Goal: Use online tool/utility: Utilize a website feature to perform a specific function

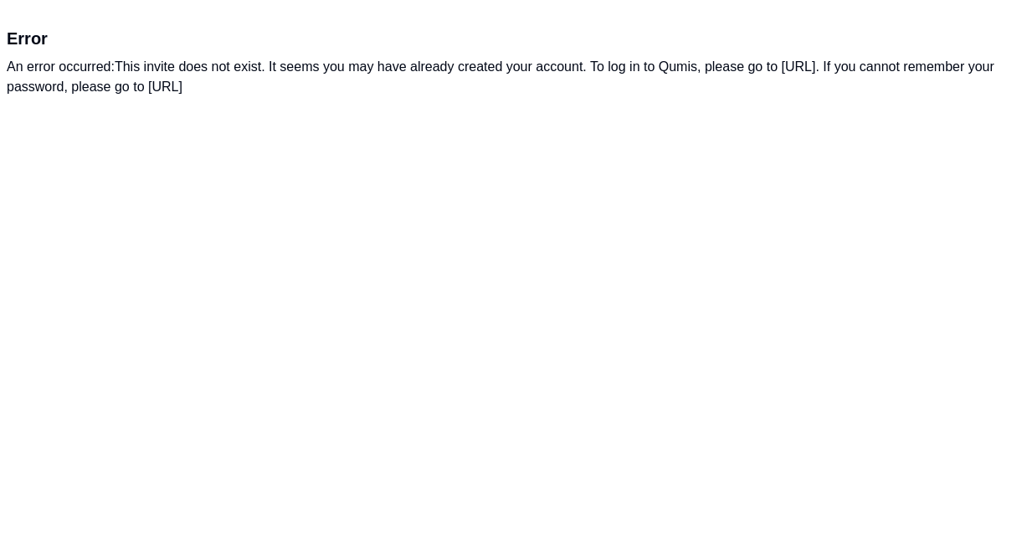
click at [433, 70] on div "An error occurred: This invite does not exist. It seems you may have already cr…" at bounding box center [513, 77] width 1013 height 40
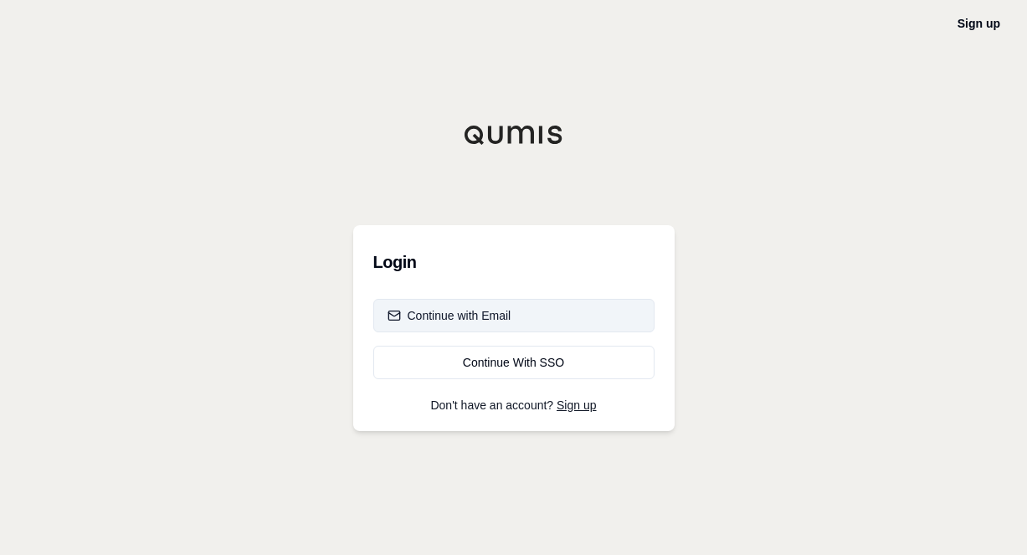
click at [488, 312] on div "Continue with Email" at bounding box center [449, 315] width 124 height 17
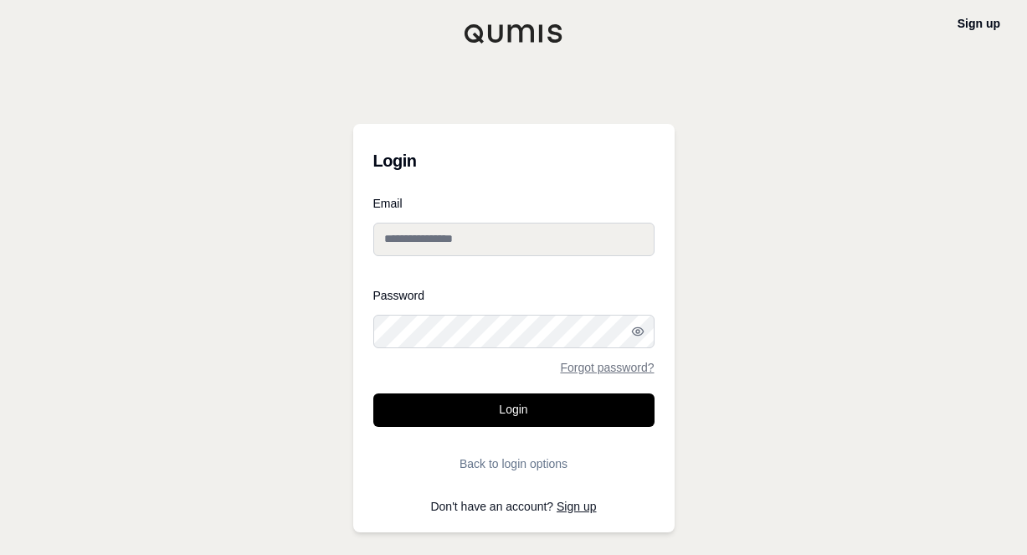
type input "**********"
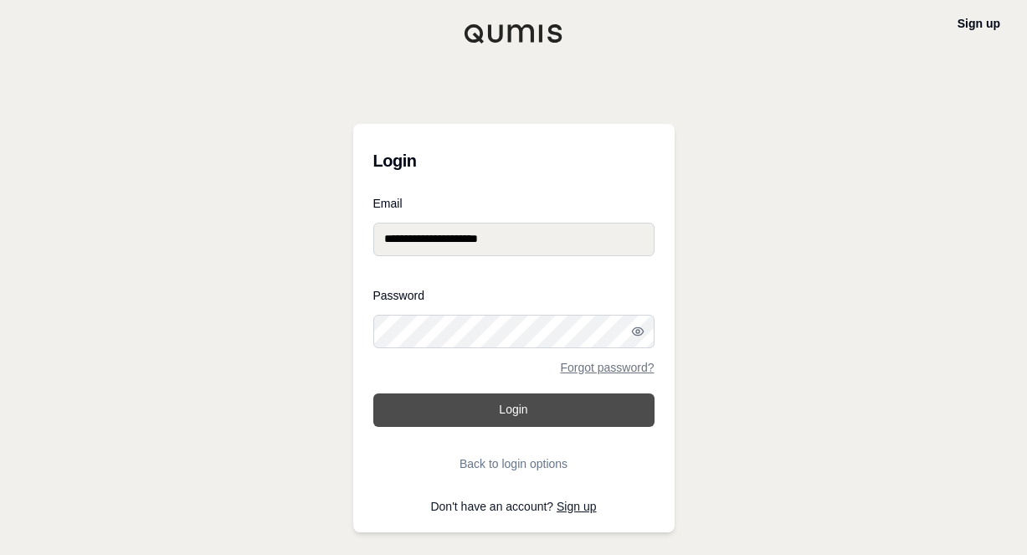
click at [518, 413] on button "Login" at bounding box center [513, 409] width 281 height 33
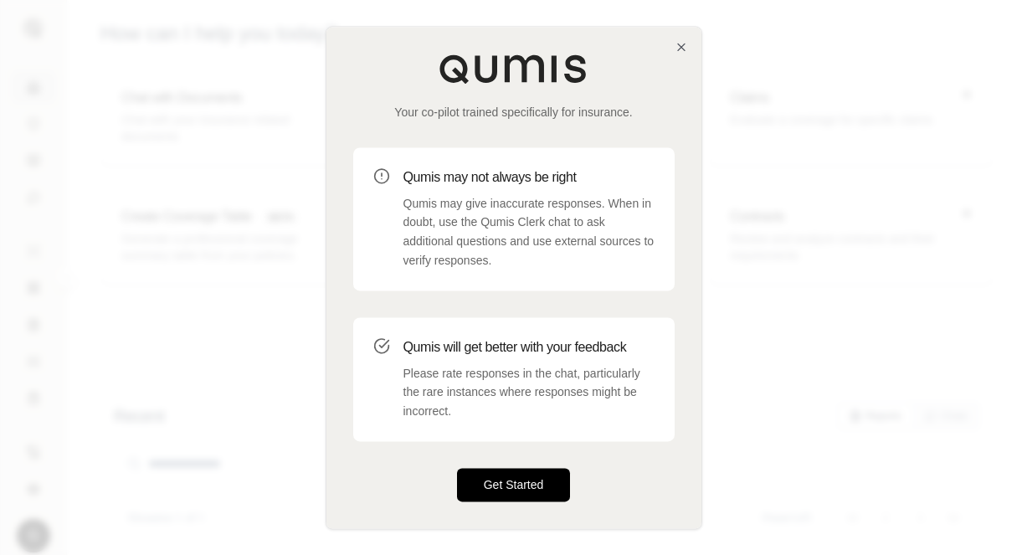
click at [522, 477] on button "Get Started" at bounding box center [514, 484] width 114 height 33
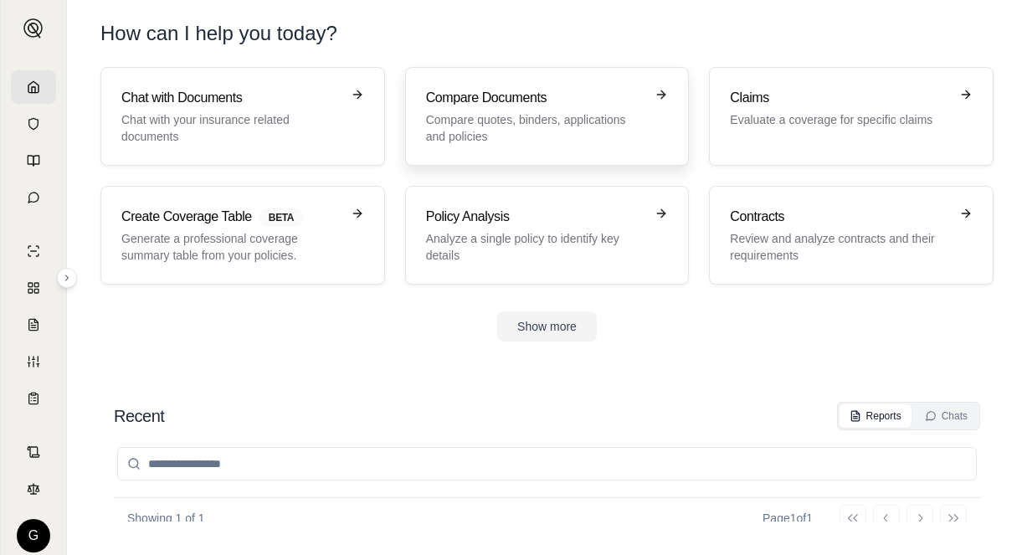
click at [647, 87] on link "Compare Documents Compare quotes, binders, applications and policies" at bounding box center [547, 116] width 285 height 99
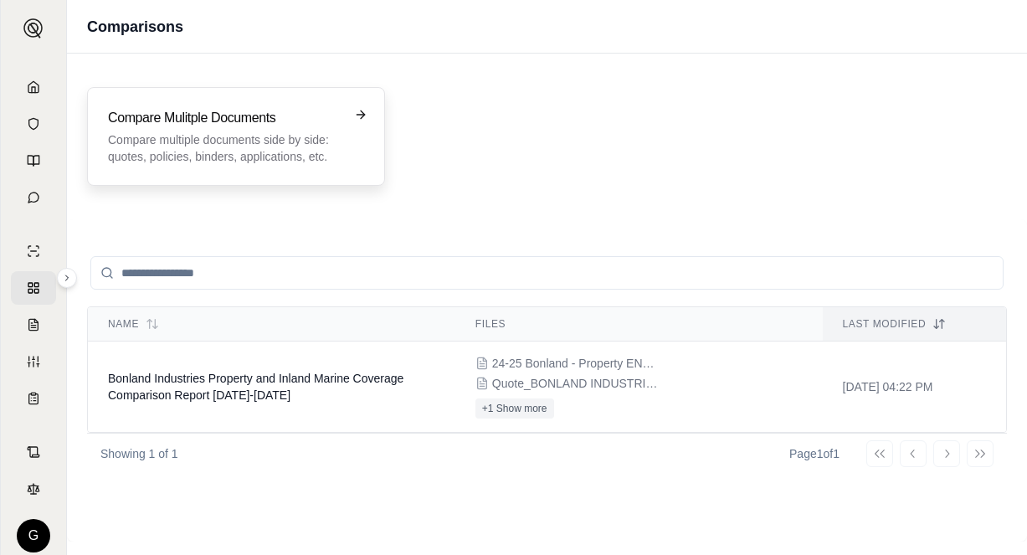
click at [362, 112] on icon at bounding box center [363, 114] width 4 height 8
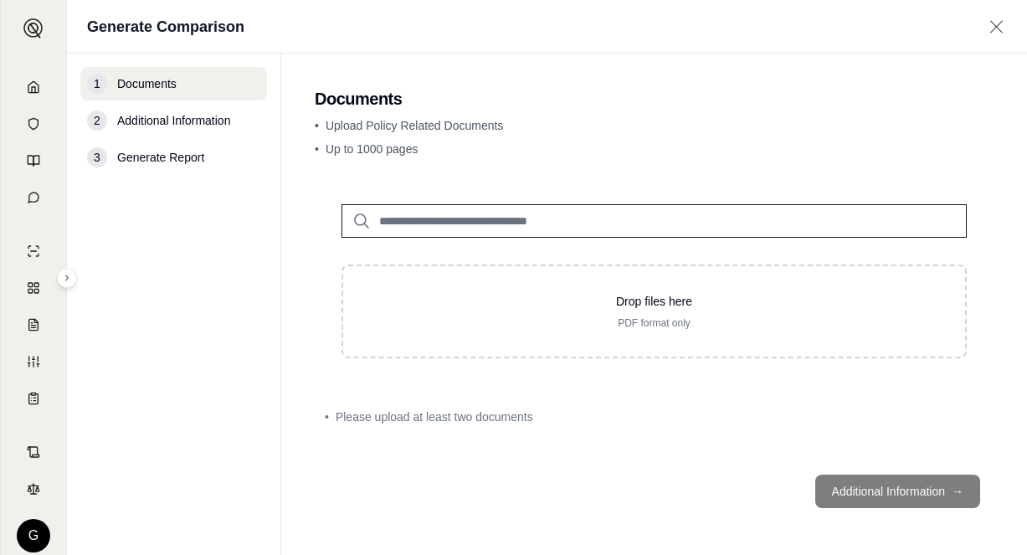
click at [362, 219] on icon at bounding box center [361, 221] width 20 height 20
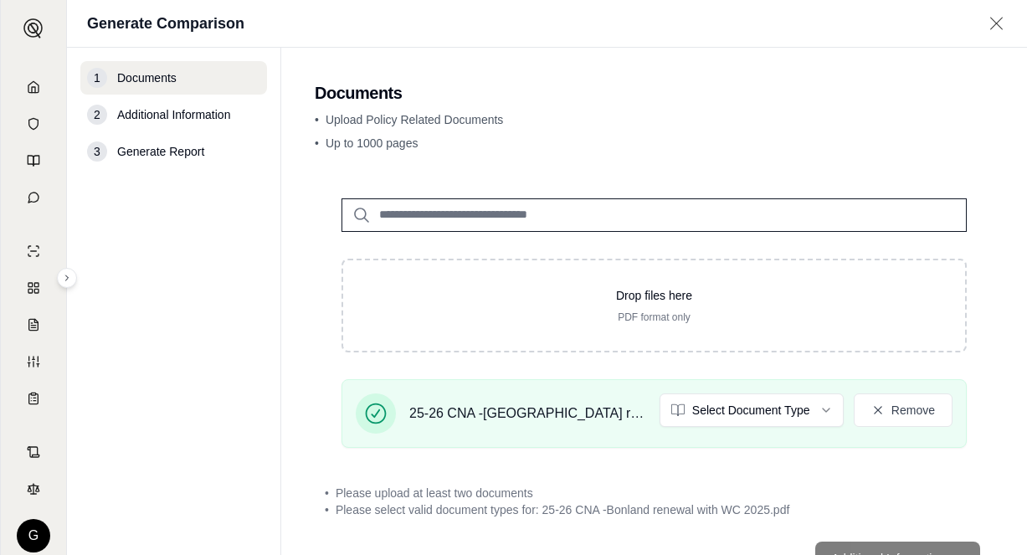
click at [661, 485] on div "• Please upload at least two documents" at bounding box center [654, 493] width 659 height 17
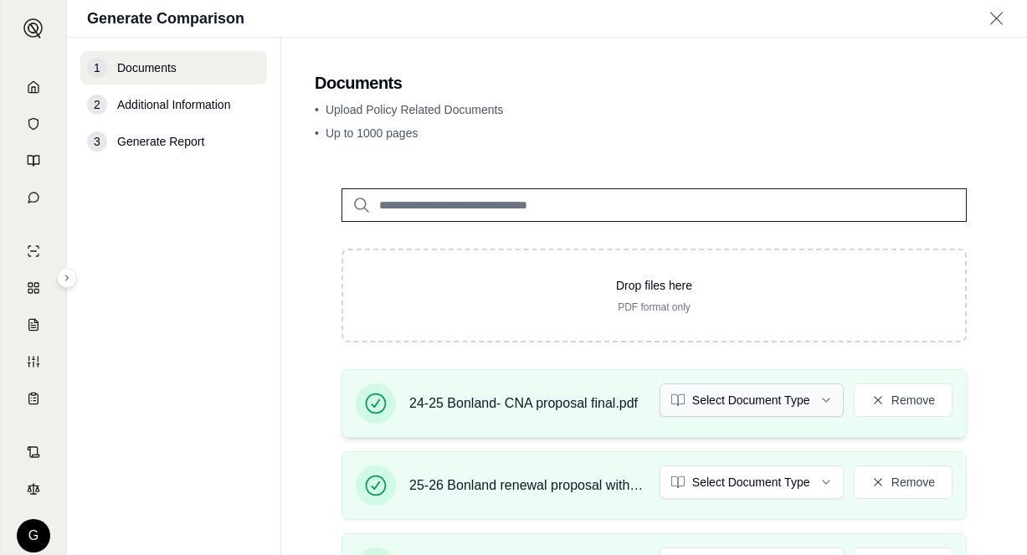
click at [812, 391] on html "G Generate Comparison 1 Documents 2 Additional Information 3 Generate Report Do…" at bounding box center [513, 277] width 1027 height 555
click at [812, 480] on html "Document type updated successfully G Generate Comparison 1 Documents 2 Addition…" at bounding box center [513, 277] width 1027 height 555
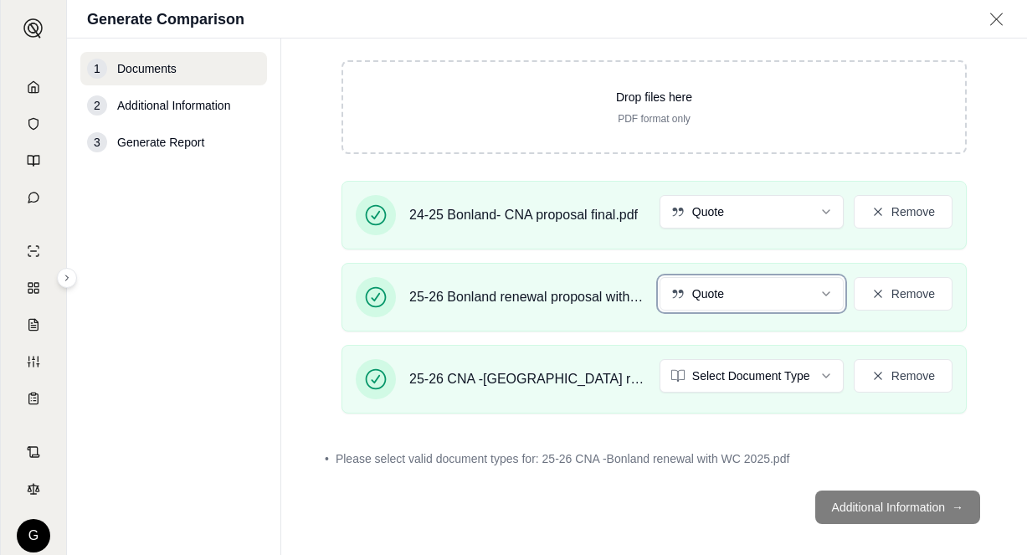
scroll to position [205, 0]
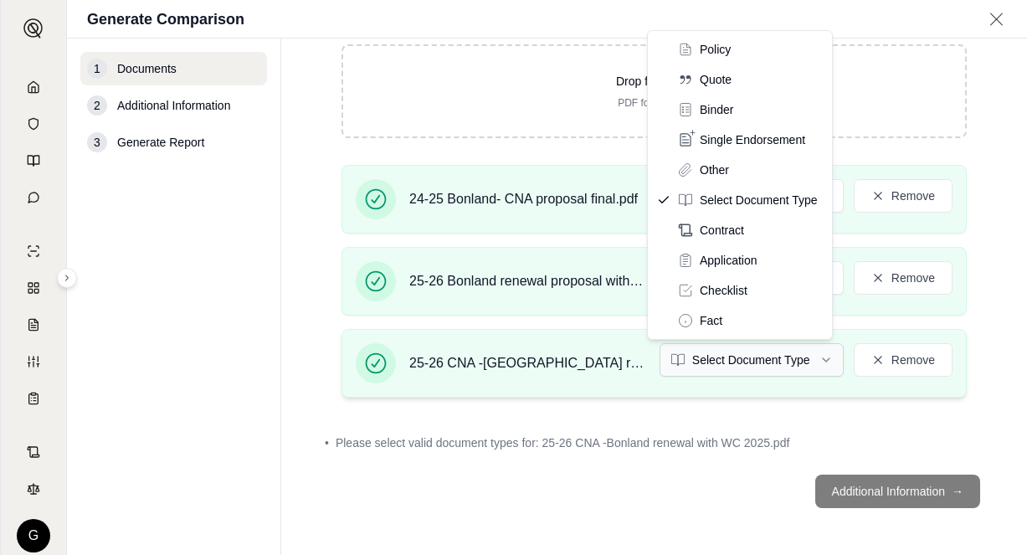
click at [815, 359] on html "G Generate Comparison 1 Documents 2 Additional Information 3 Generate Report Do…" at bounding box center [513, 277] width 1027 height 555
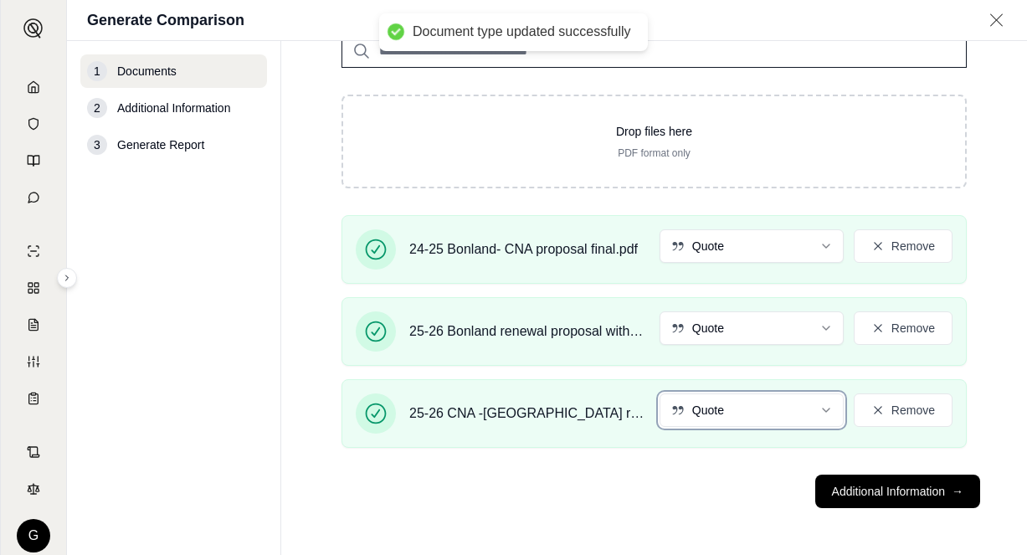
scroll to position [157, 0]
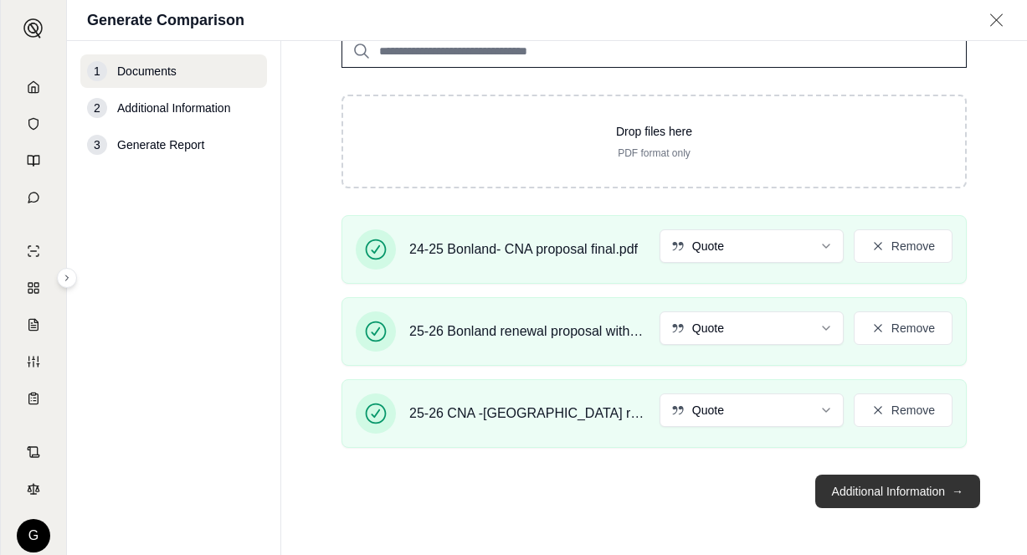
click at [863, 489] on button "Additional Information →" at bounding box center [897, 490] width 165 height 33
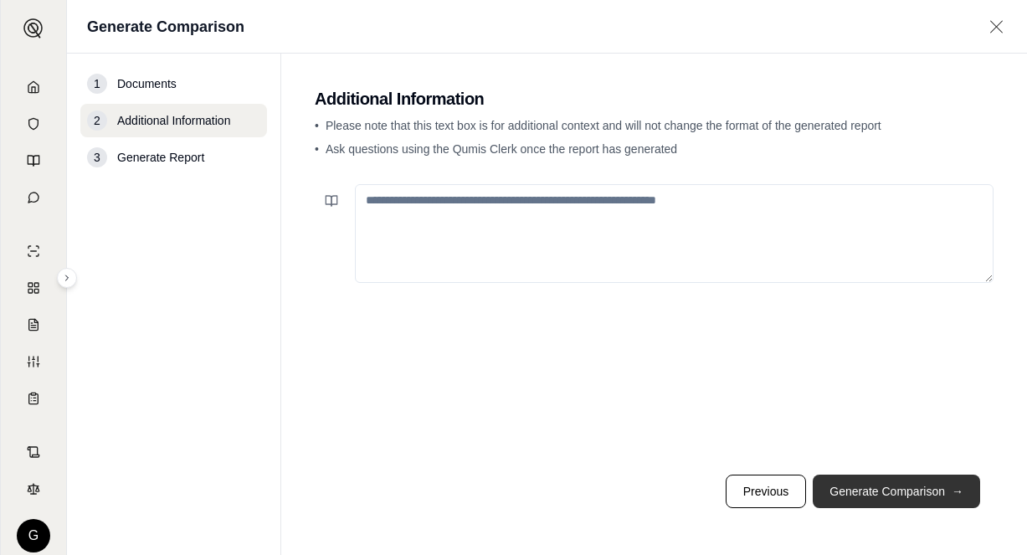
click at [867, 482] on button "Generate Comparison →" at bounding box center [896, 490] width 167 height 33
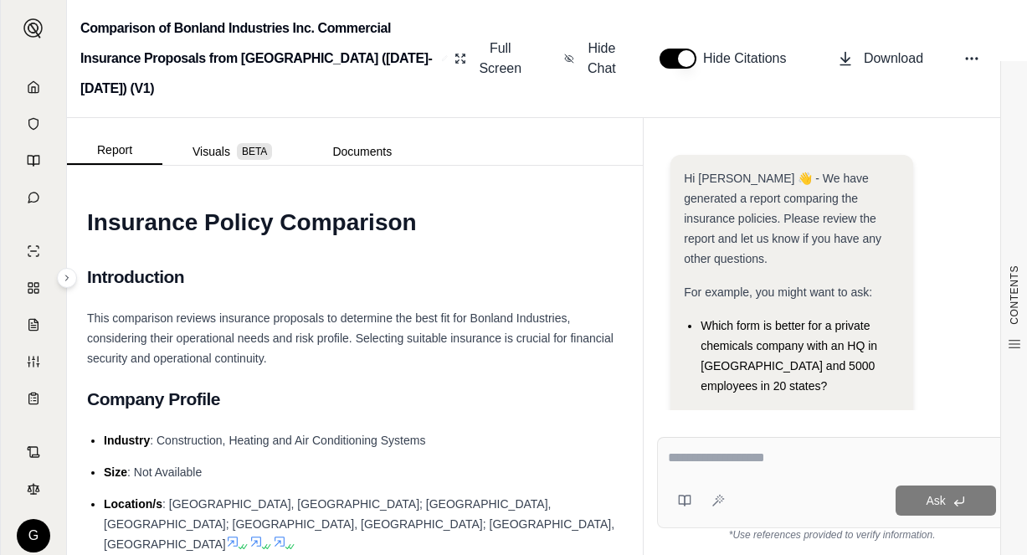
scroll to position [370, 0]
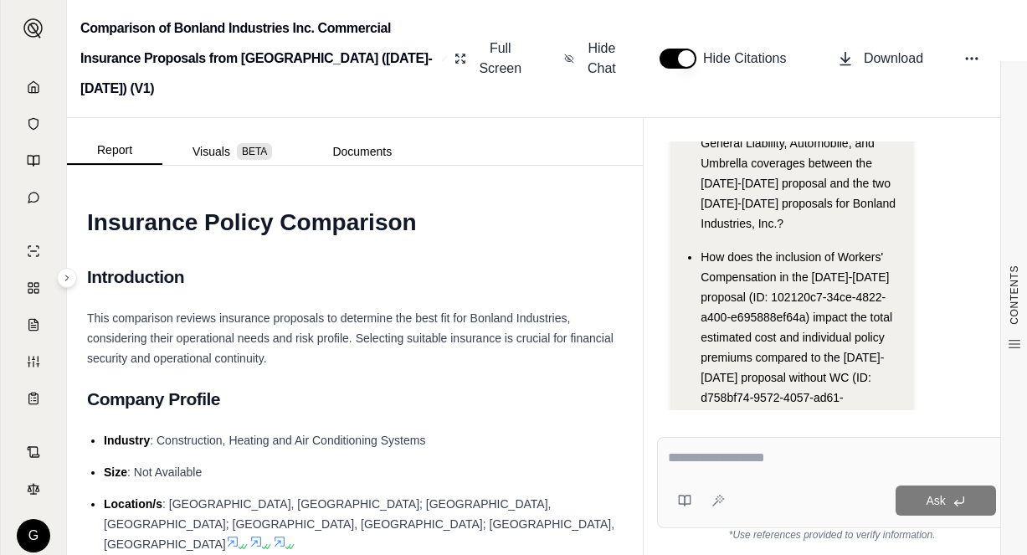
click at [889, 126] on div "What are the premium differences for General Liability, Automobile, and Umbrell…" at bounding box center [799, 173] width 198 height 121
click at [673, 459] on textarea at bounding box center [832, 458] width 328 height 20
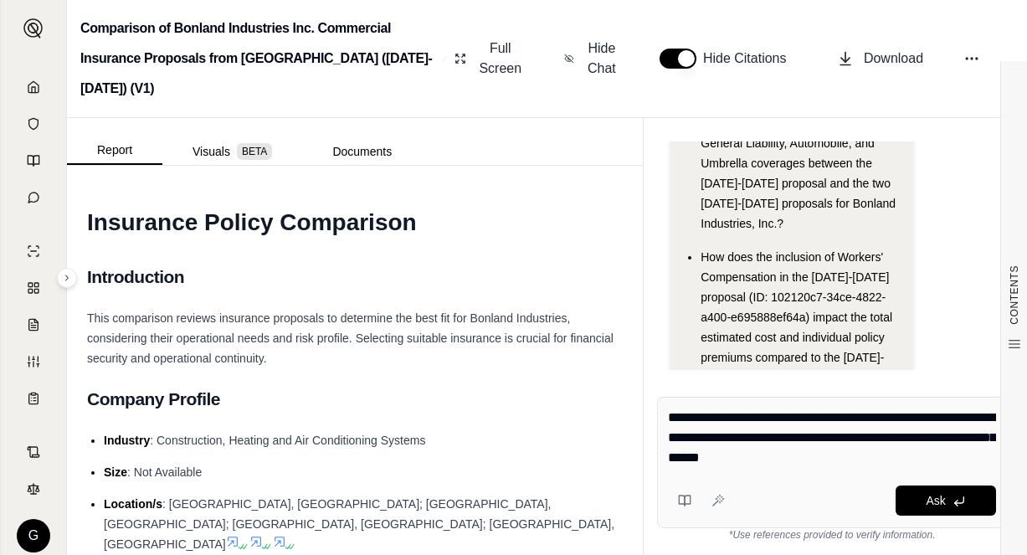
click at [858, 461] on textarea "**********" at bounding box center [832, 438] width 328 height 60
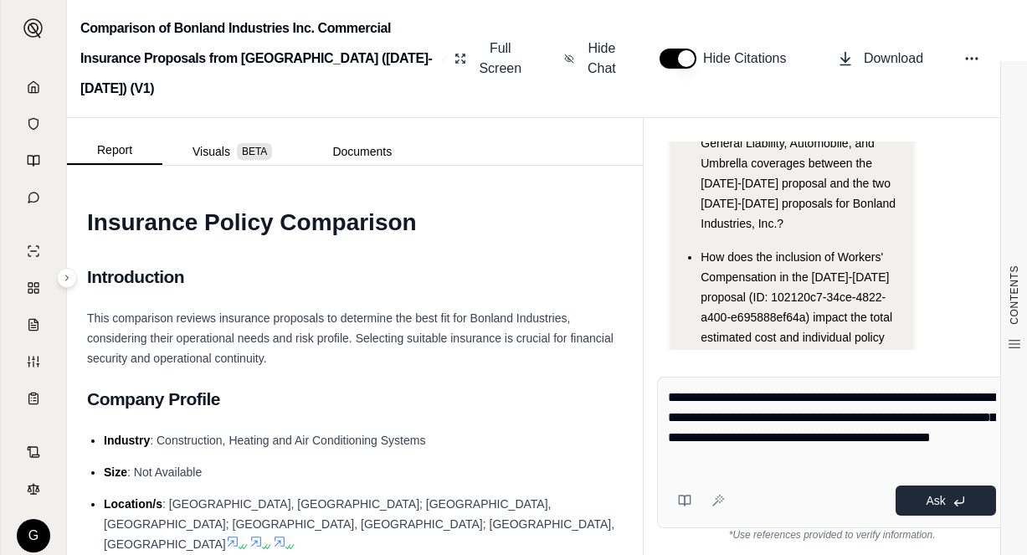
type textarea "**********"
click at [944, 498] on span "Ask" at bounding box center [935, 500] width 19 height 13
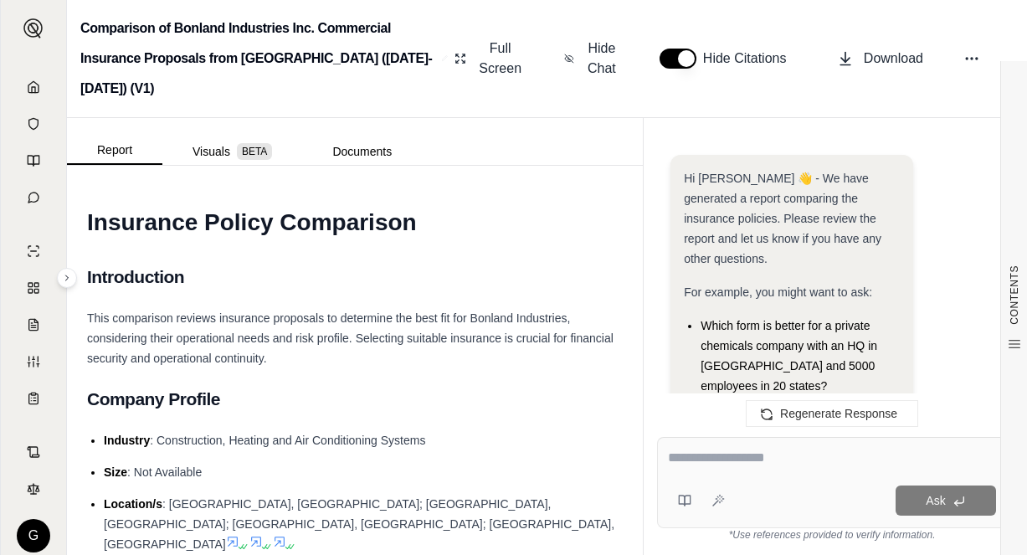
scroll to position [3916, 0]
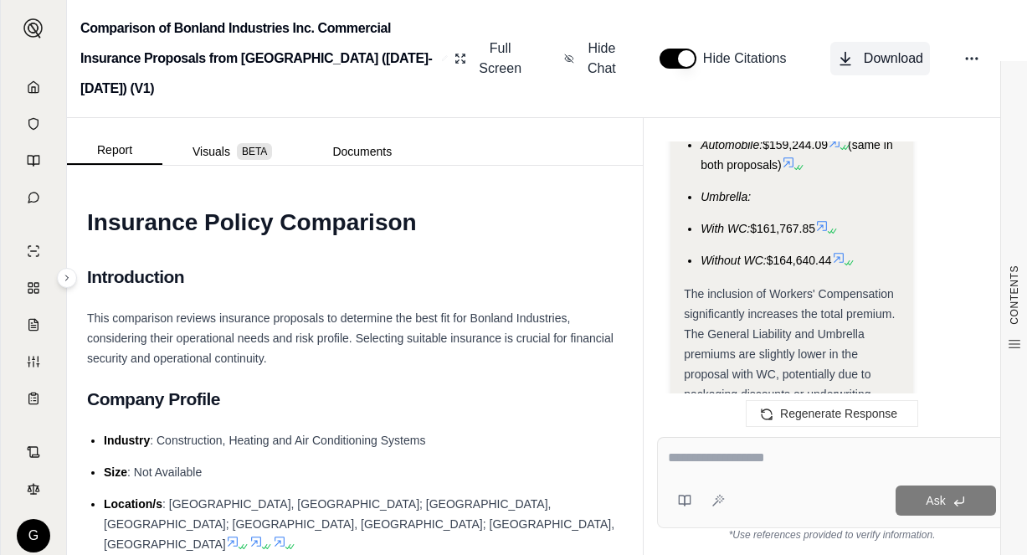
click at [845, 53] on icon at bounding box center [845, 58] width 0 height 10
click at [668, 456] on textarea at bounding box center [832, 458] width 328 height 20
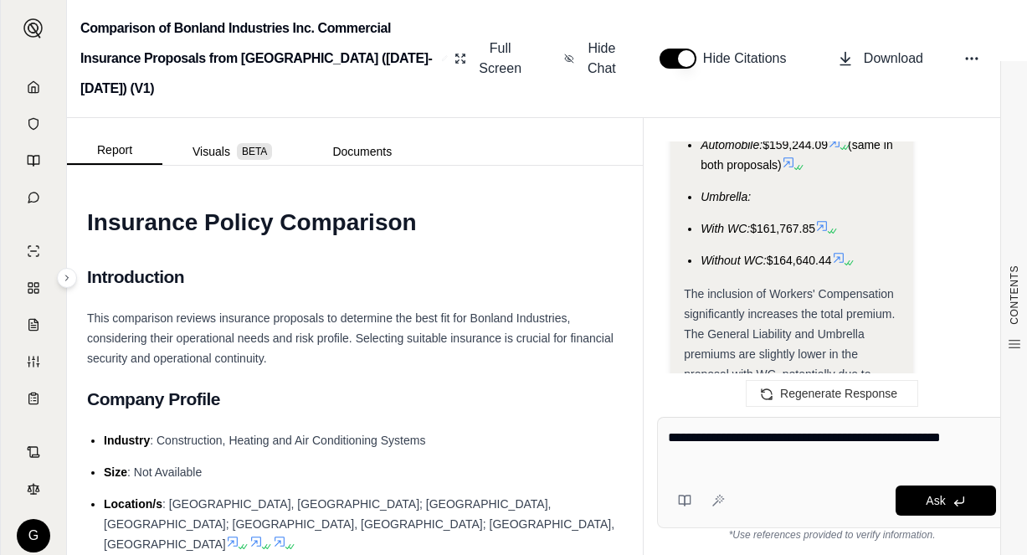
click at [725, 459] on textarea "**********" at bounding box center [832, 448] width 328 height 40
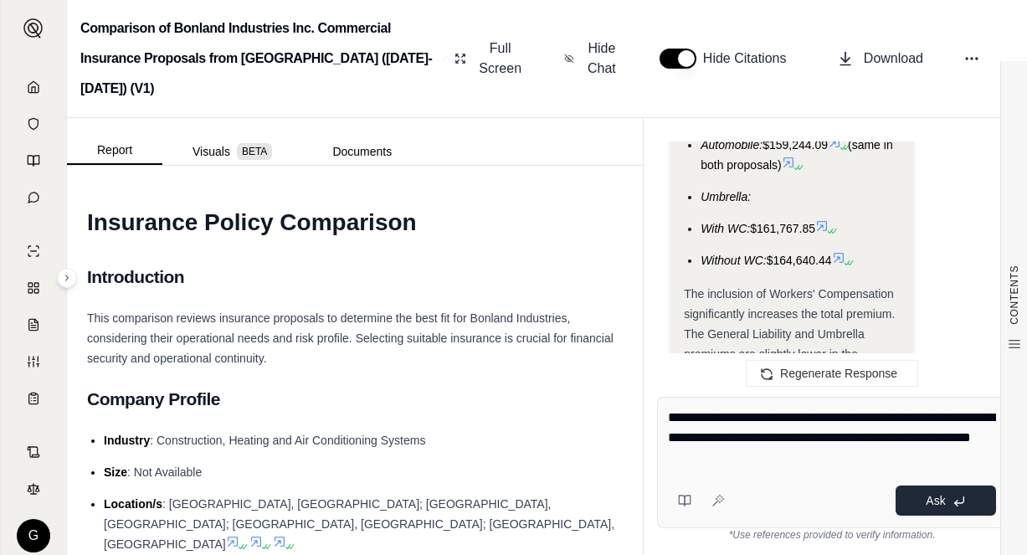
type textarea "**********"
click at [942, 493] on button "Ask" at bounding box center [945, 500] width 100 height 30
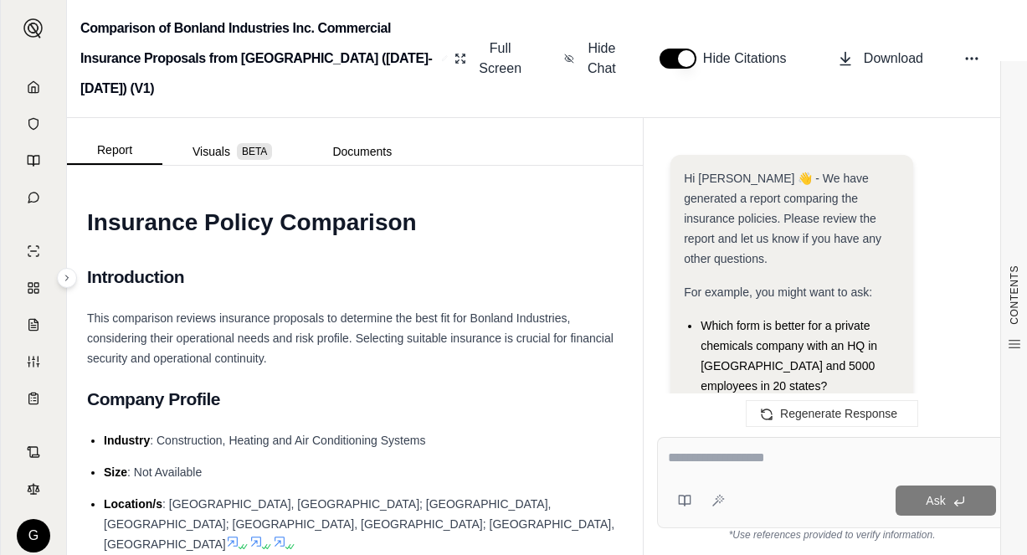
scroll to position [15841, 0]
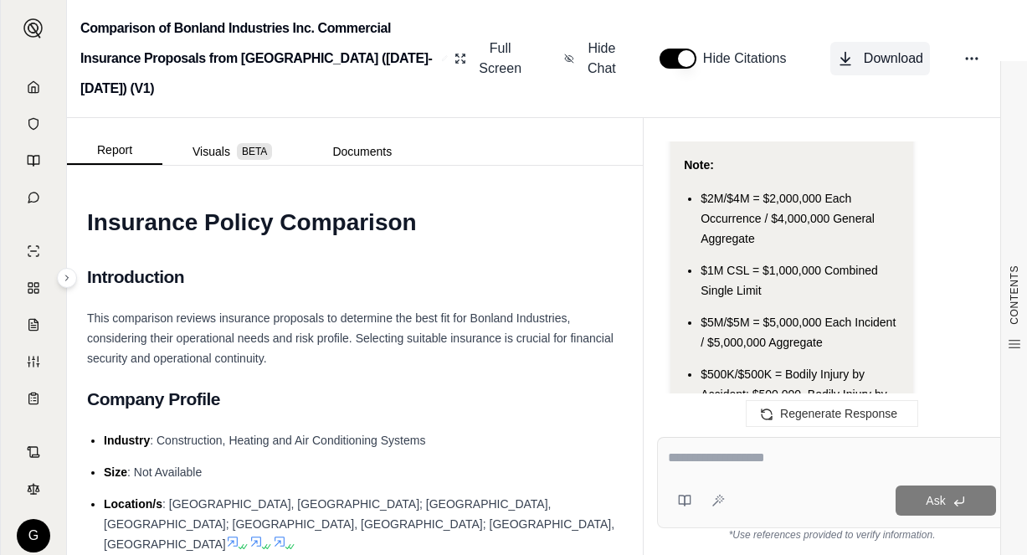
click at [847, 50] on icon at bounding box center [845, 58] width 17 height 17
click at [849, 50] on icon at bounding box center [845, 58] width 17 height 17
click at [690, 474] on div "Ask" at bounding box center [832, 482] width 350 height 91
click at [849, 50] on icon at bounding box center [845, 58] width 17 height 17
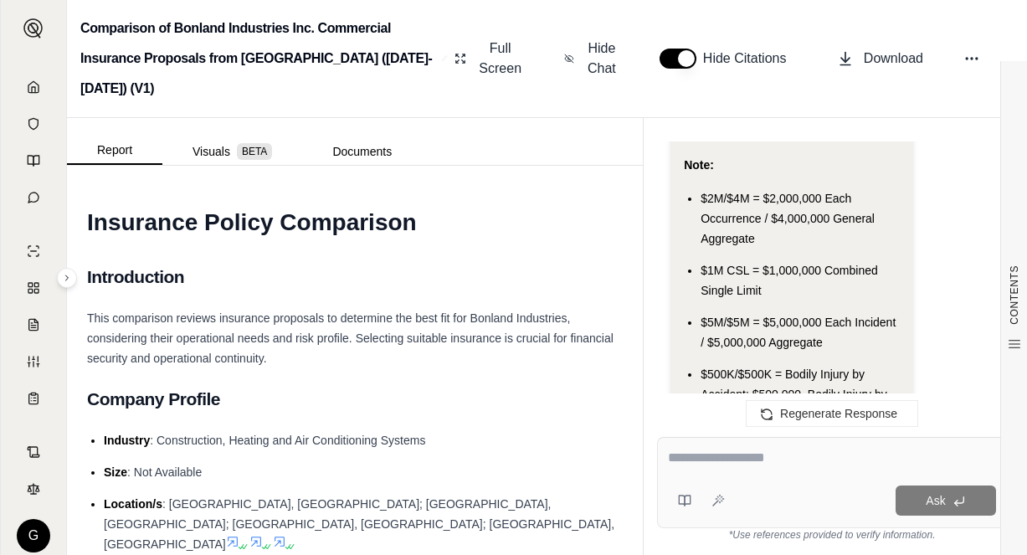
click at [670, 458] on textarea at bounding box center [832, 458] width 328 height 20
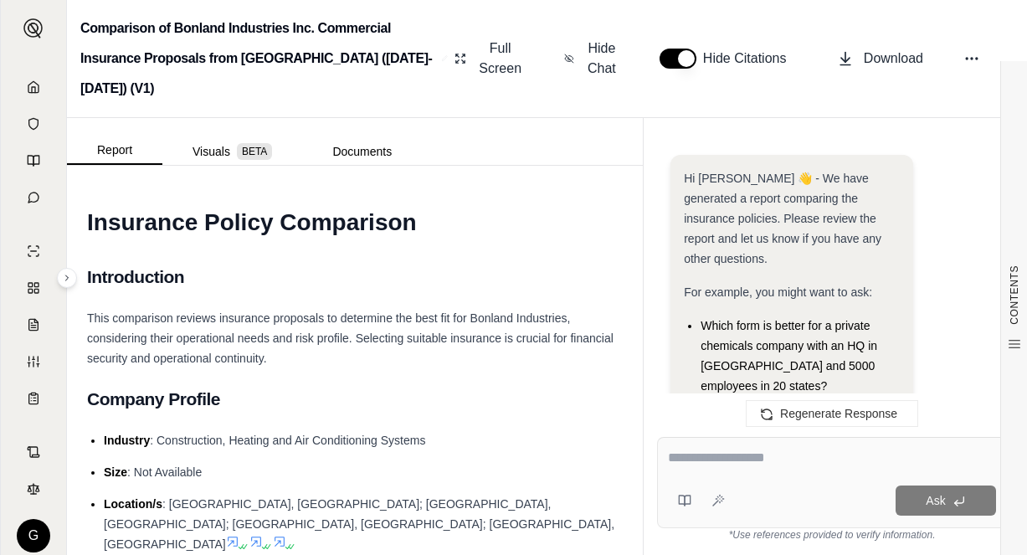
scroll to position [0, 0]
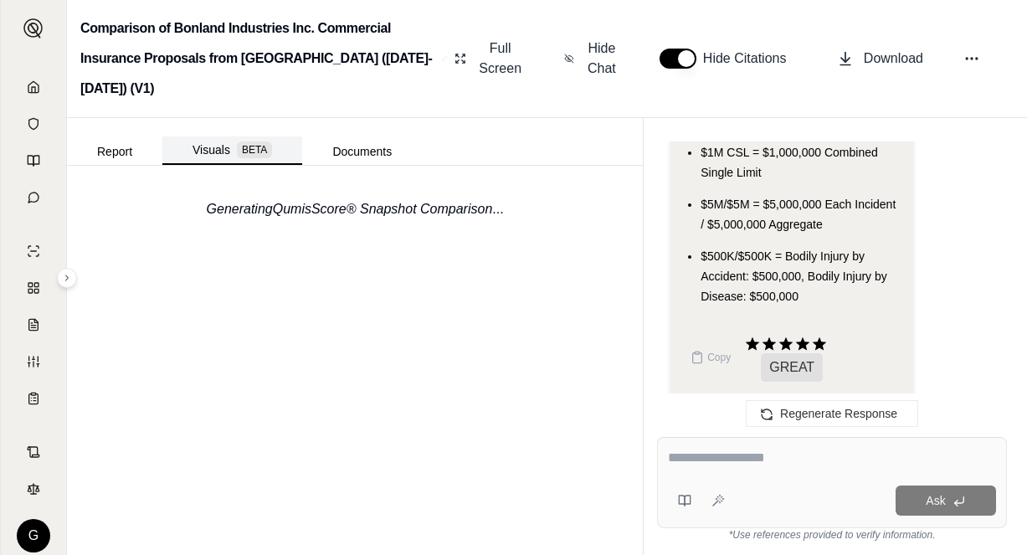
click at [211, 136] on button "Visuals BETA" at bounding box center [232, 150] width 140 height 28
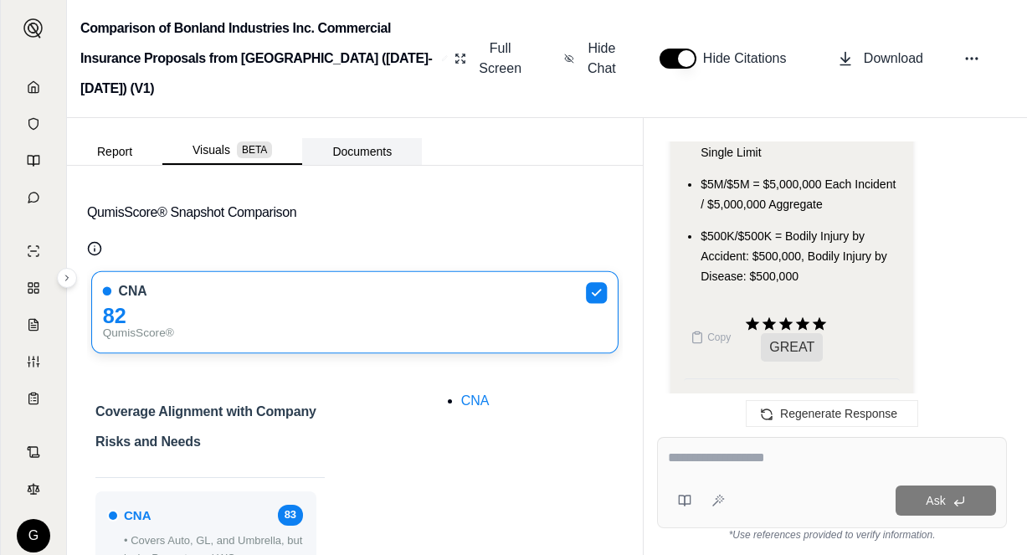
scroll to position [15959, 0]
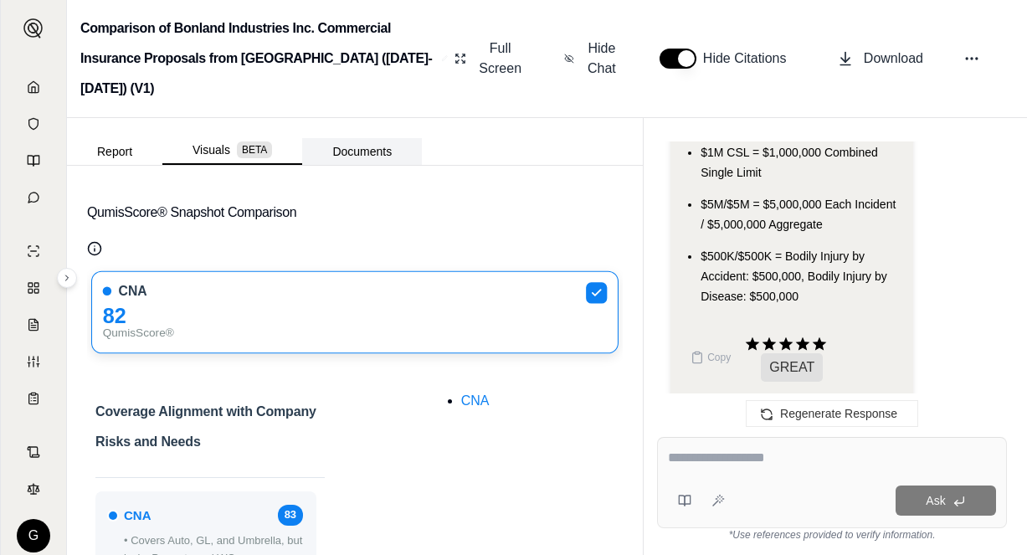
click at [355, 138] on button "Documents" at bounding box center [362, 151] width 120 height 27
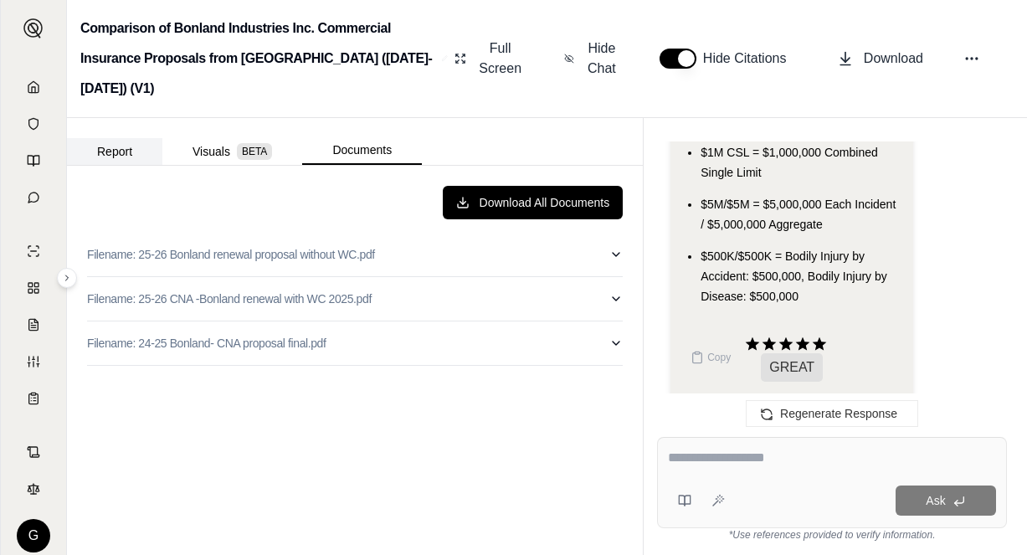
click at [105, 138] on button "Report" at bounding box center [114, 151] width 95 height 27
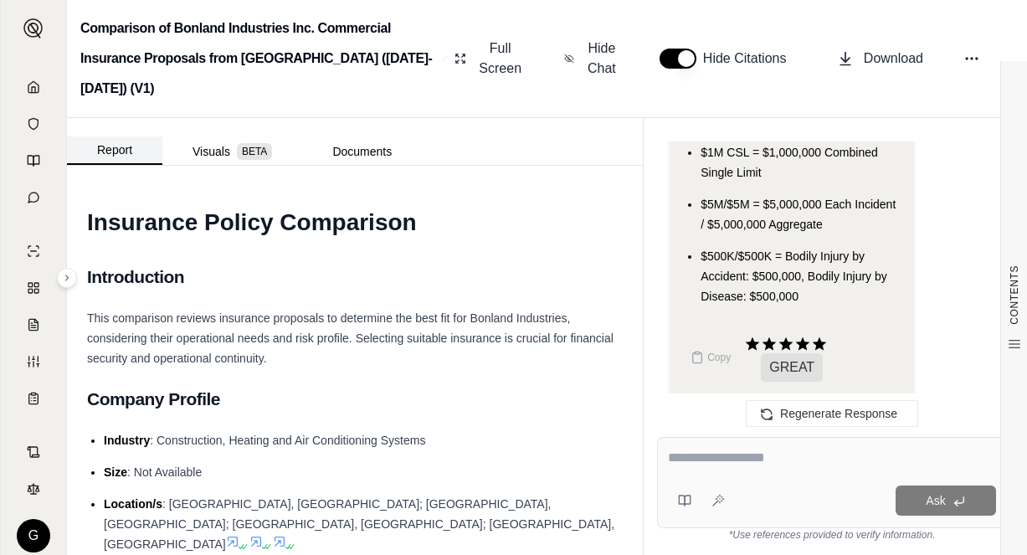
scroll to position [15979, 0]
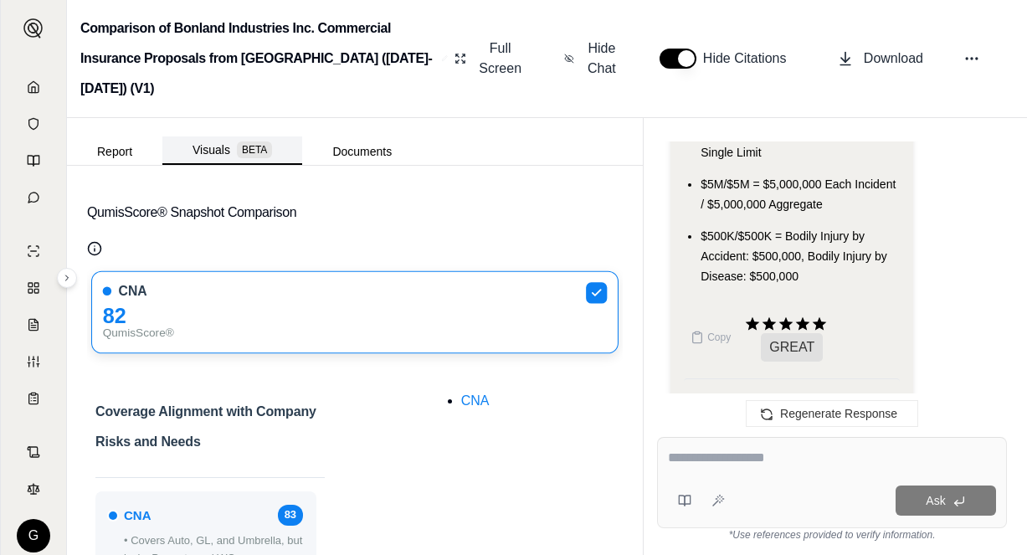
click at [205, 136] on button "Visuals BETA" at bounding box center [232, 150] width 140 height 28
click at [258, 141] on span "BETA" at bounding box center [254, 149] width 35 height 17
click at [404, 392] on ul "CNA" at bounding box center [475, 400] width 217 height 17
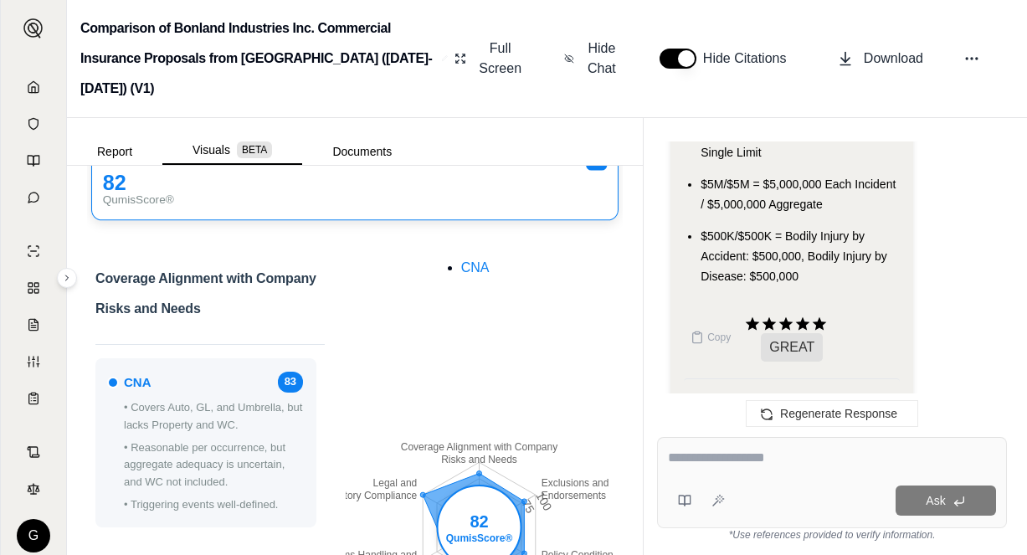
scroll to position [0, 0]
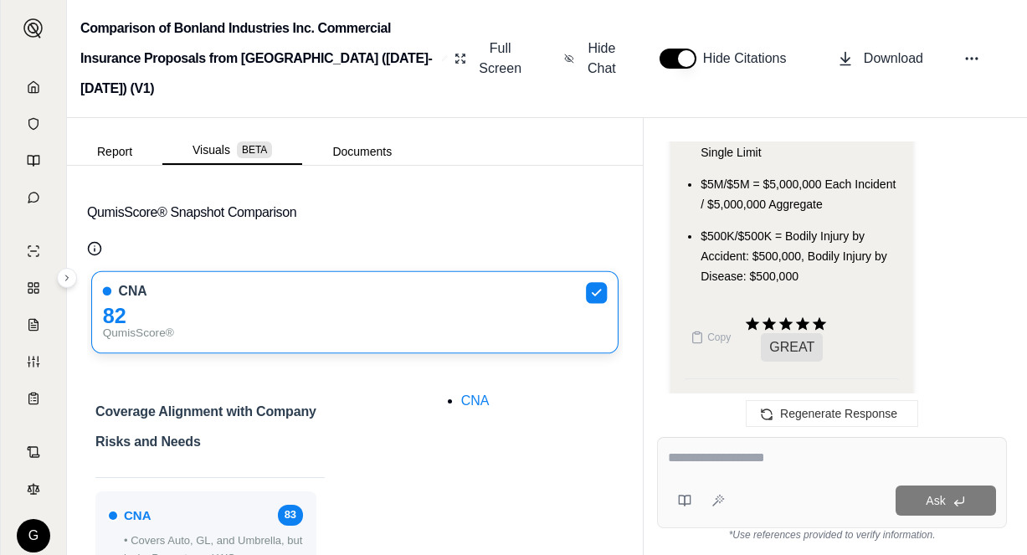
click at [672, 463] on textarea at bounding box center [832, 458] width 328 height 20
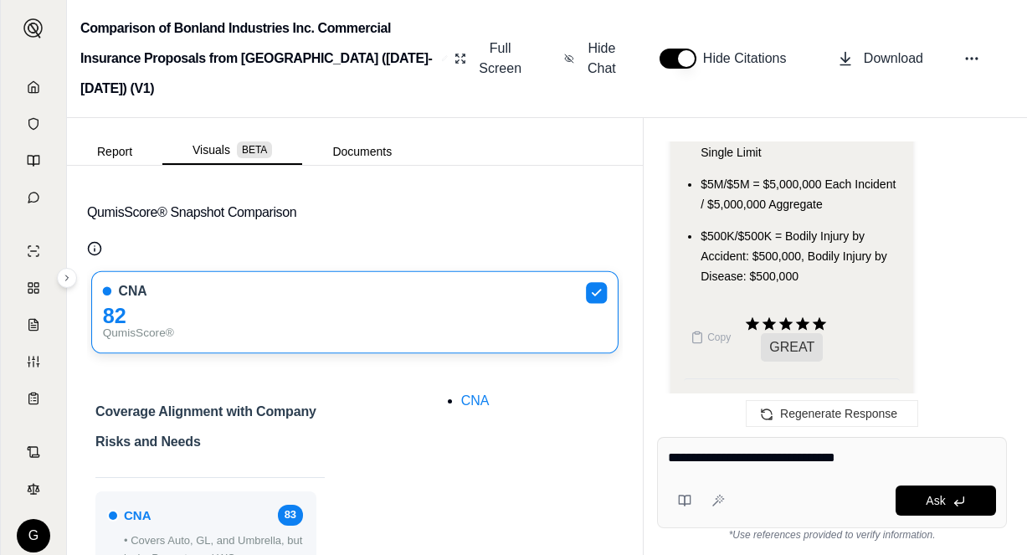
drag, startPoint x: 774, startPoint y: 471, endPoint x: 818, endPoint y: 500, distance: 52.5
click at [818, 500] on div "Ask" at bounding box center [863, 500] width 264 height 30
click at [889, 459] on textarea "**********" at bounding box center [832, 458] width 328 height 20
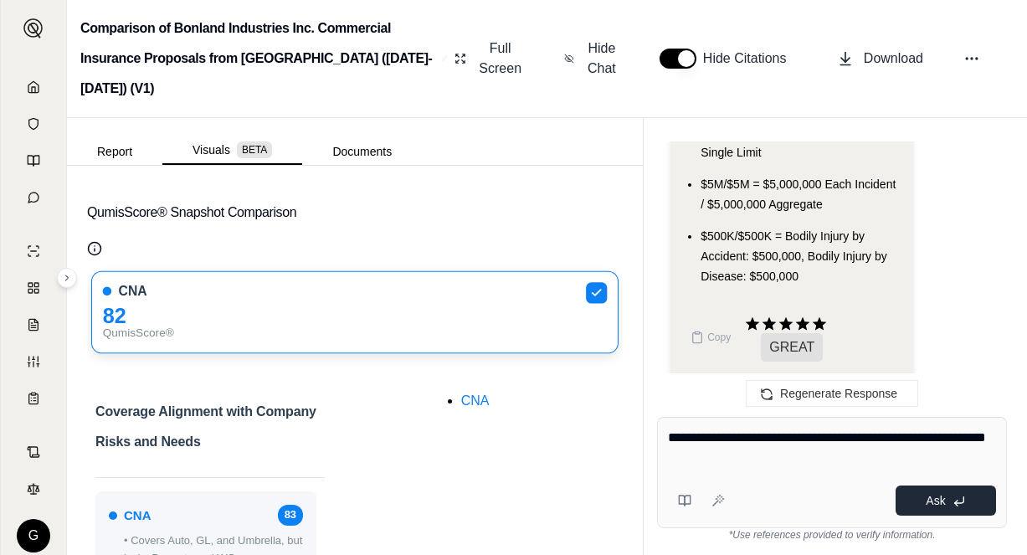
type textarea "**********"
click at [946, 495] on button "Ask" at bounding box center [945, 500] width 100 height 30
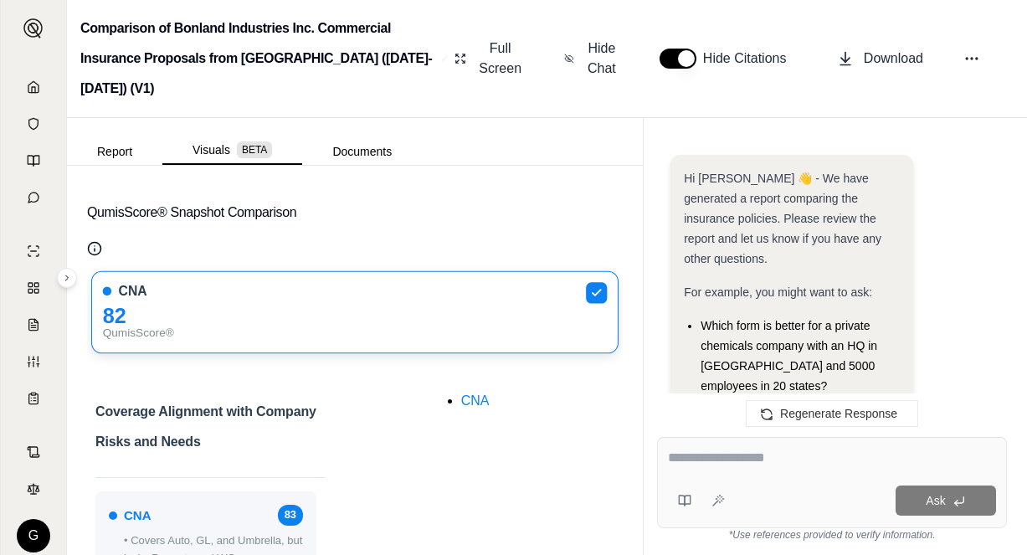
scroll to position [22415, 0]
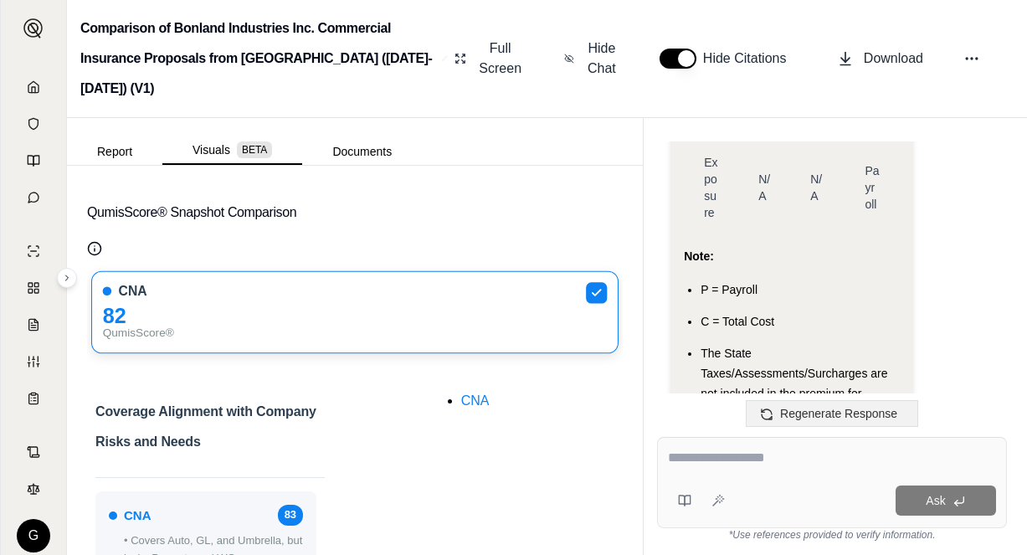
click at [854, 411] on span "Regenerate Response" at bounding box center [838, 413] width 117 height 13
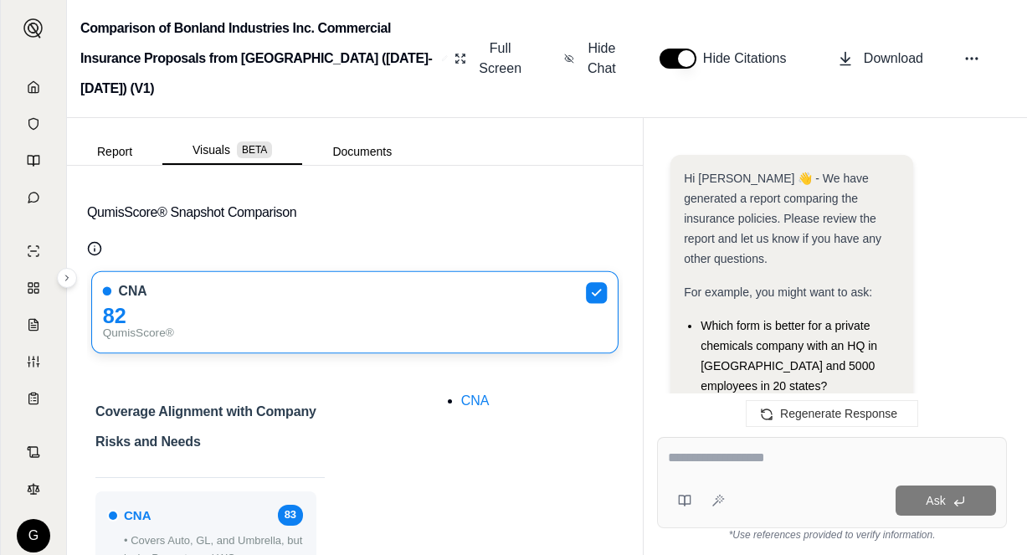
scroll to position [22399, 0]
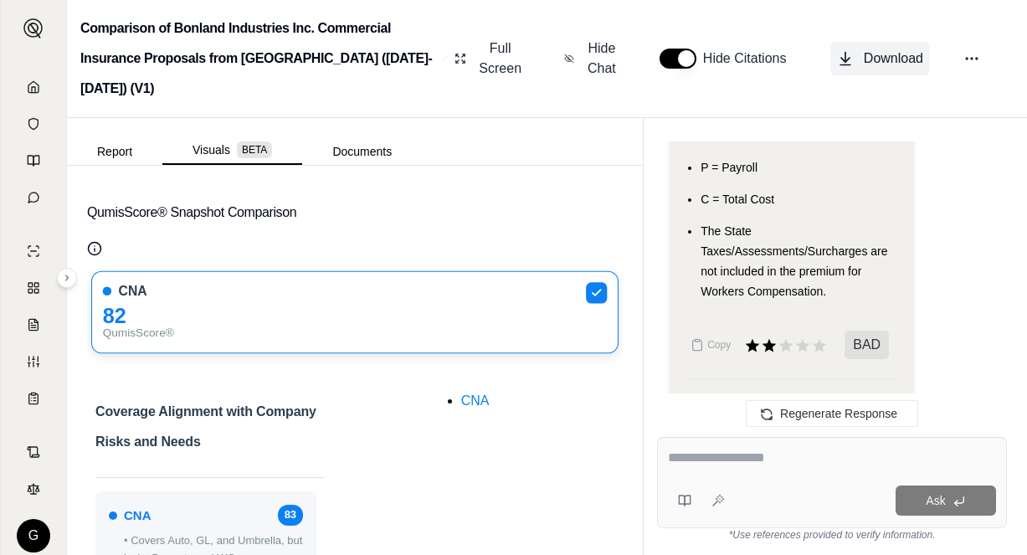
click at [850, 50] on icon at bounding box center [845, 58] width 17 height 17
click at [851, 50] on icon at bounding box center [845, 58] width 17 height 17
click at [848, 50] on icon at bounding box center [845, 58] width 17 height 17
